Goal: Task Accomplishment & Management: Use online tool/utility

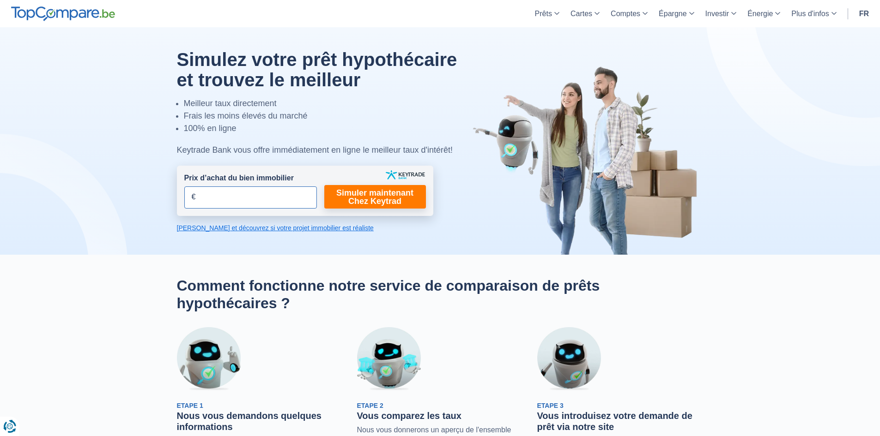
click at [263, 201] on input "Prix d’achat du bien immobilier" at bounding box center [250, 198] width 133 height 22
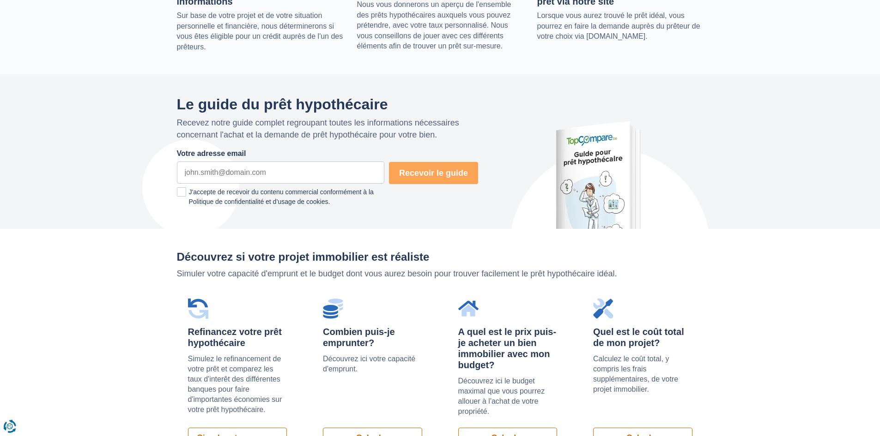
scroll to position [646, 0]
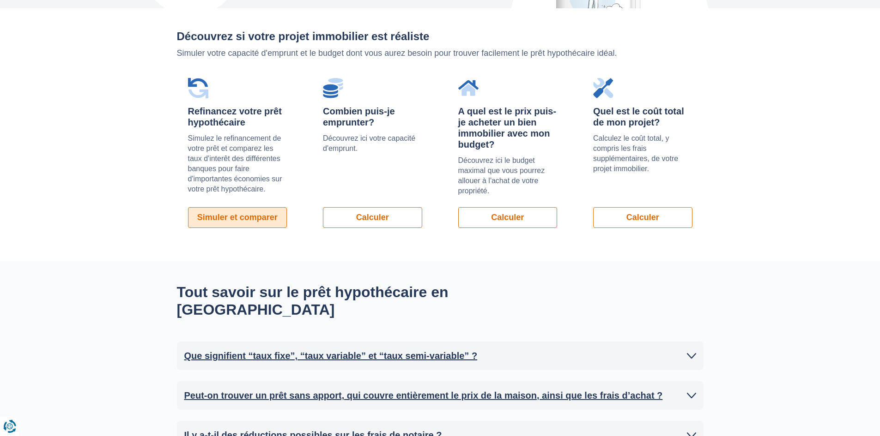
click at [233, 223] on link "Simuler et comparer" at bounding box center [237, 217] width 99 height 21
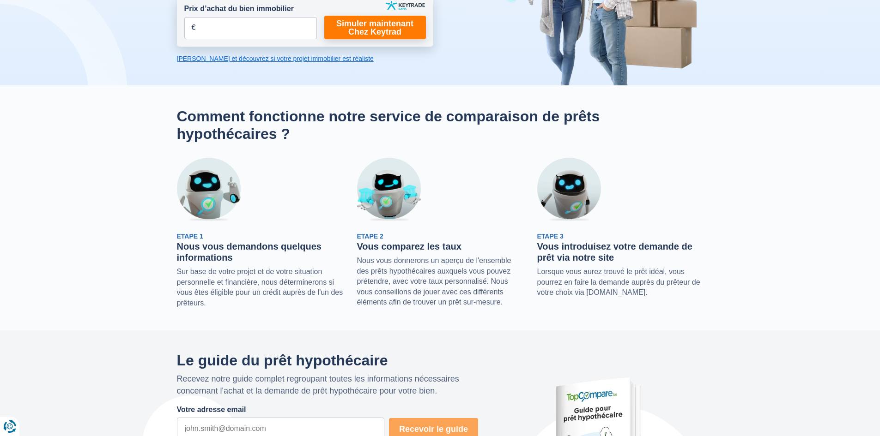
scroll to position [46, 0]
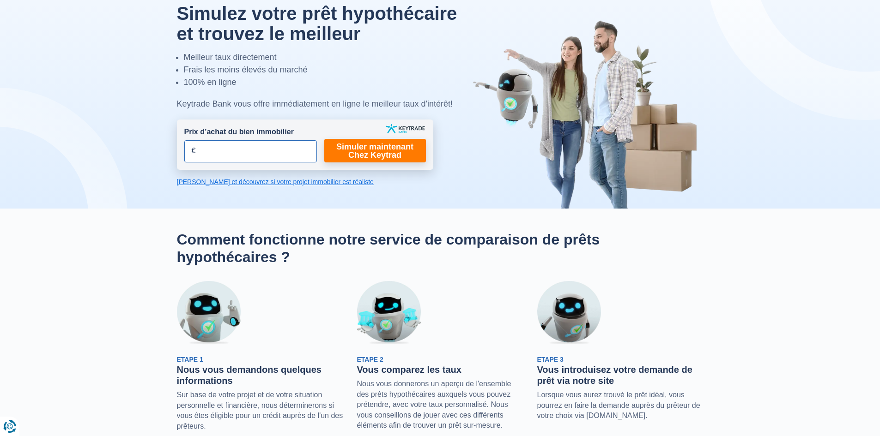
click at [243, 154] on input "Prix d’achat du bien immobilier" at bounding box center [250, 151] width 133 height 22
type input "345.000"
click at [358, 146] on link "Simuler maintenant Chez Keytrad" at bounding box center [375, 151] width 102 height 24
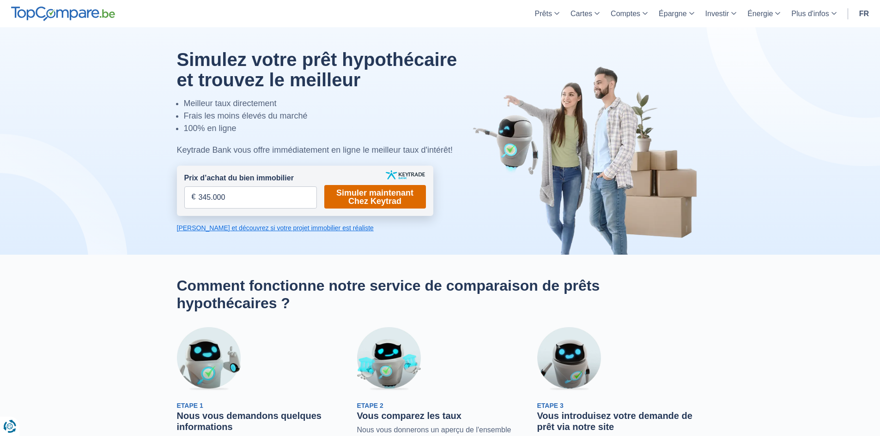
click at [342, 199] on link "Simuler maintenant Chez Keytrad" at bounding box center [375, 197] width 102 height 24
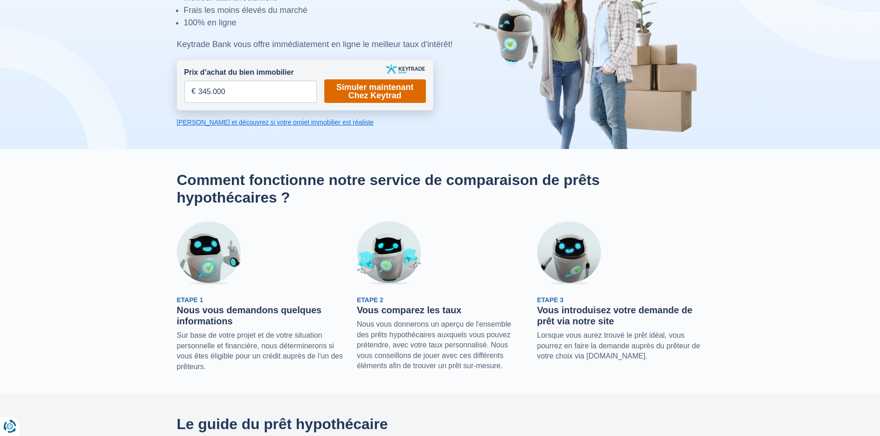
scroll to position [46, 0]
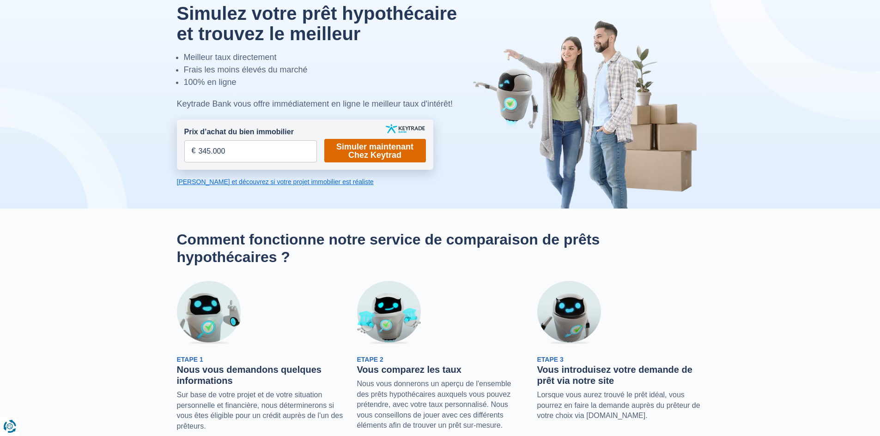
click at [396, 142] on link "Simuler maintenant Chez Keytrad" at bounding box center [375, 151] width 102 height 24
